Goal: Information Seeking & Learning: Learn about a topic

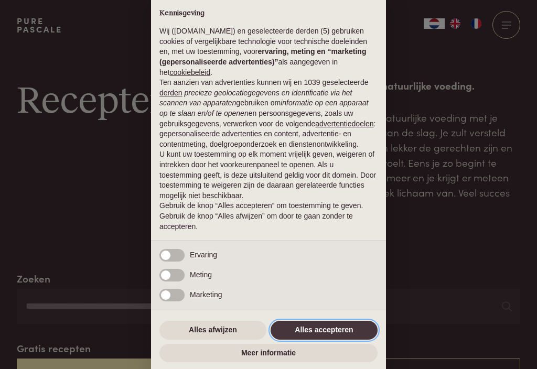
click at [321, 333] on button "Alles accepteren" at bounding box center [324, 330] width 107 height 19
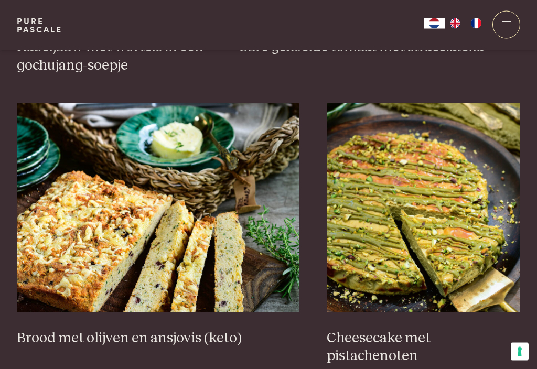
scroll to position [932, 0]
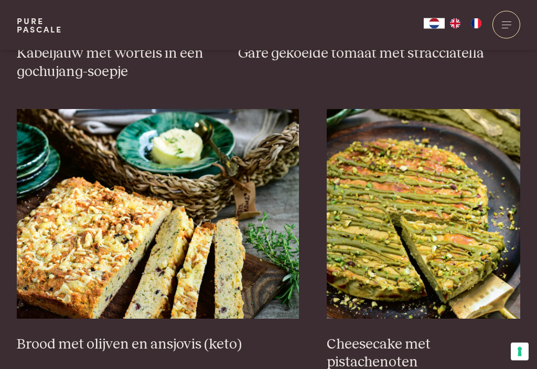
click at [504, 26] on div at bounding box center [507, 25] width 28 height 28
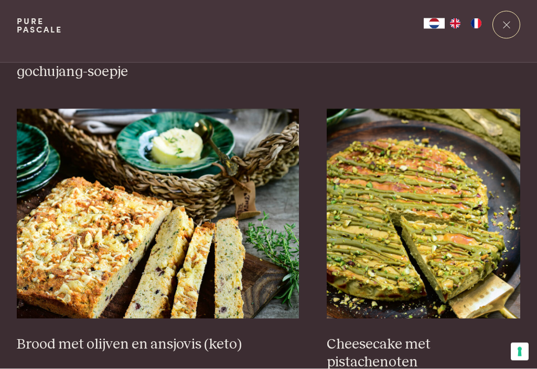
scroll to position [0, 0]
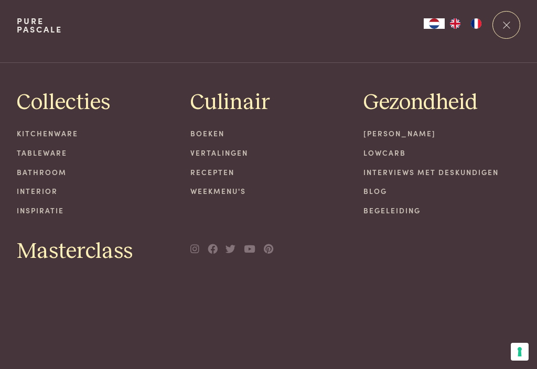
click at [501, 27] on div at bounding box center [507, 25] width 28 height 28
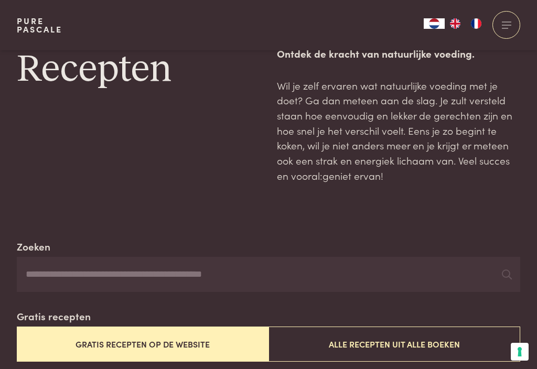
scroll to position [35, 0]
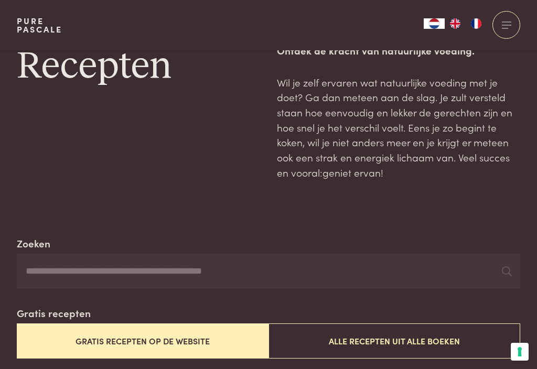
click at [171, 340] on button "Gratis recepten op de website" at bounding box center [143, 341] width 252 height 35
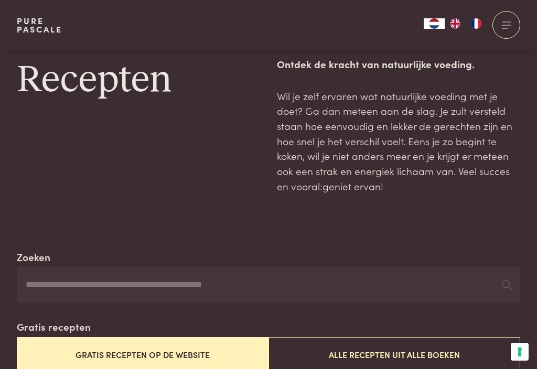
scroll to position [0, 0]
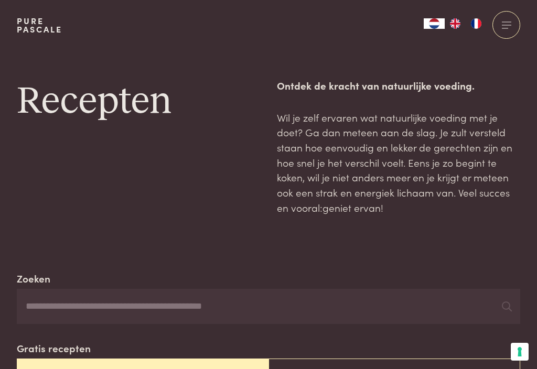
click at [51, 298] on input "Zoeken" at bounding box center [269, 307] width 504 height 36
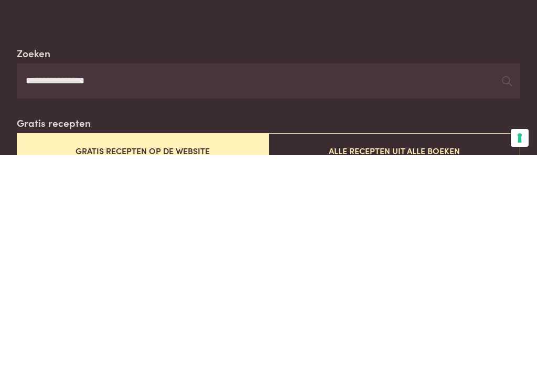
scroll to position [226, 0]
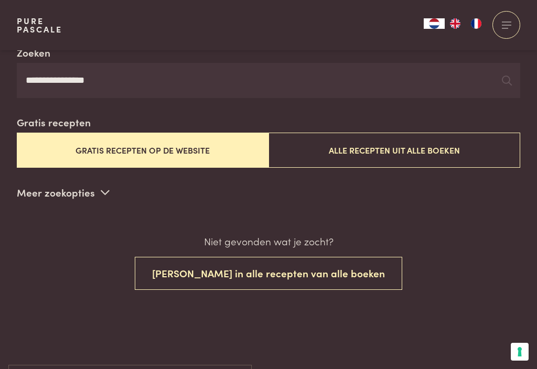
type input "**********"
click at [313, 265] on button "Zoek in alle recepten van alle boeken" at bounding box center [269, 273] width 268 height 33
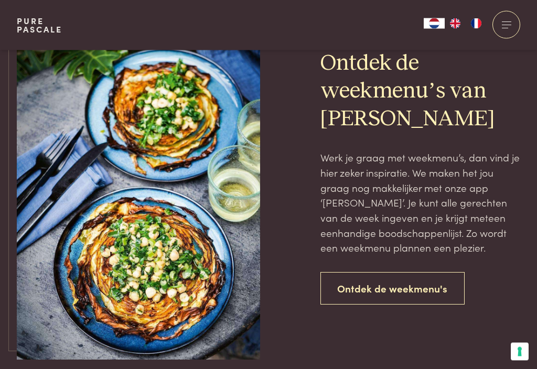
scroll to position [605, 0]
click at [398, 285] on link "Ontdek de weekmenu's" at bounding box center [392, 288] width 145 height 33
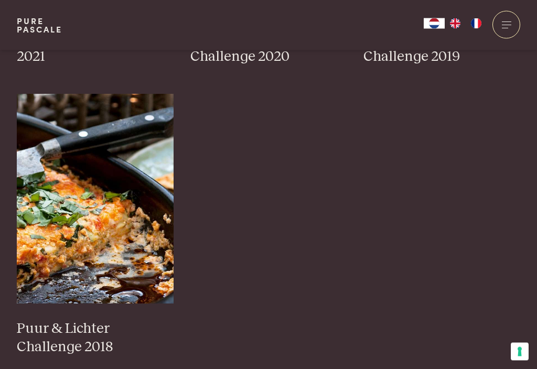
scroll to position [1093, 0]
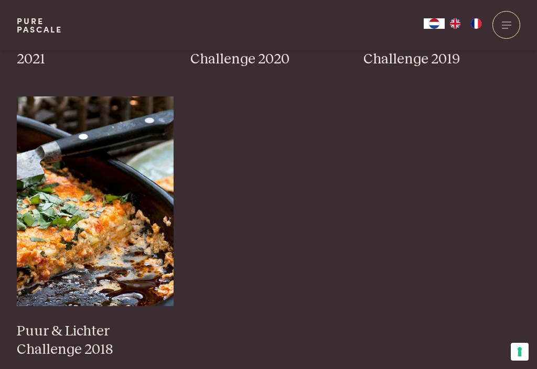
click at [114, 240] on img at bounding box center [95, 202] width 157 height 210
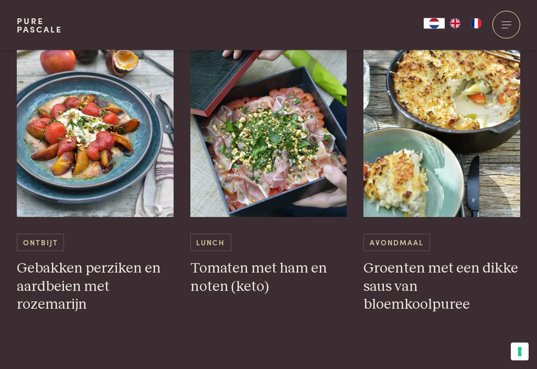
scroll to position [1221, 0]
click at [416, 276] on h3 "Groenten met een dikke saus van bloemkoolpuree" at bounding box center [441, 287] width 157 height 55
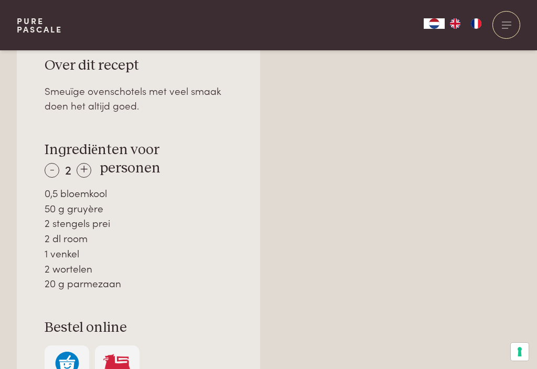
scroll to position [675, 0]
